Goal: Find specific page/section: Find specific page/section

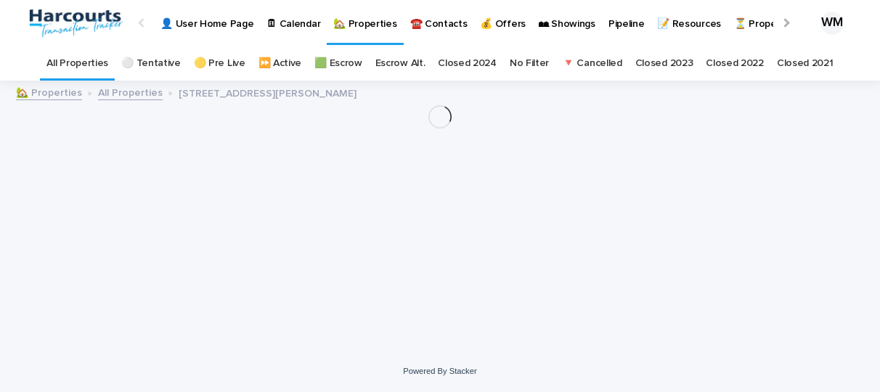
scroll to position [11, 0]
click at [98, 52] on link "All Properties" at bounding box center [77, 63] width 62 height 34
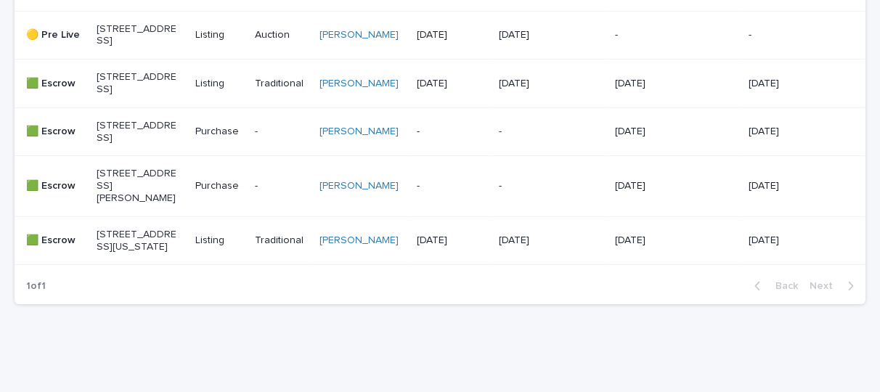
scroll to position [521, 0]
click at [148, 49] on p "[STREET_ADDRESS]" at bounding box center [137, 37] width 81 height 25
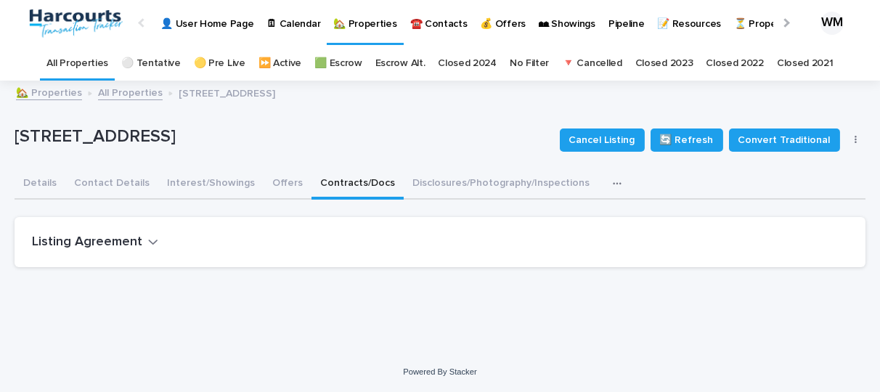
click at [320, 184] on button "Contracts/Docs" at bounding box center [358, 184] width 92 height 30
click at [117, 243] on h2 "Listing Agreement" at bounding box center [87, 243] width 110 height 16
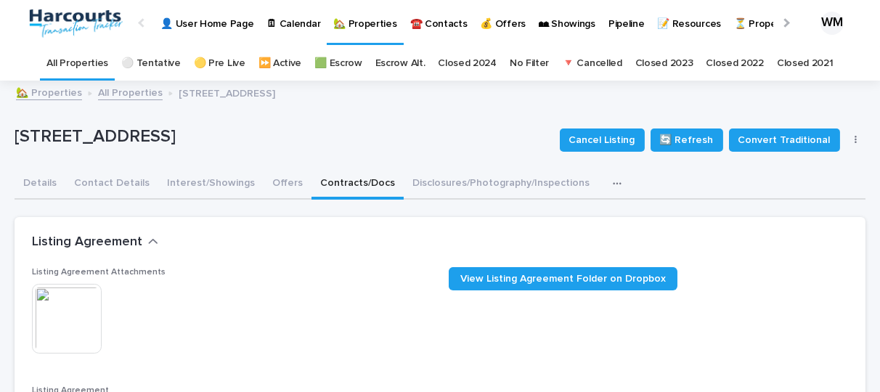
click at [89, 305] on img at bounding box center [67, 319] width 70 height 70
